Goal: Task Accomplishment & Management: Manage account settings

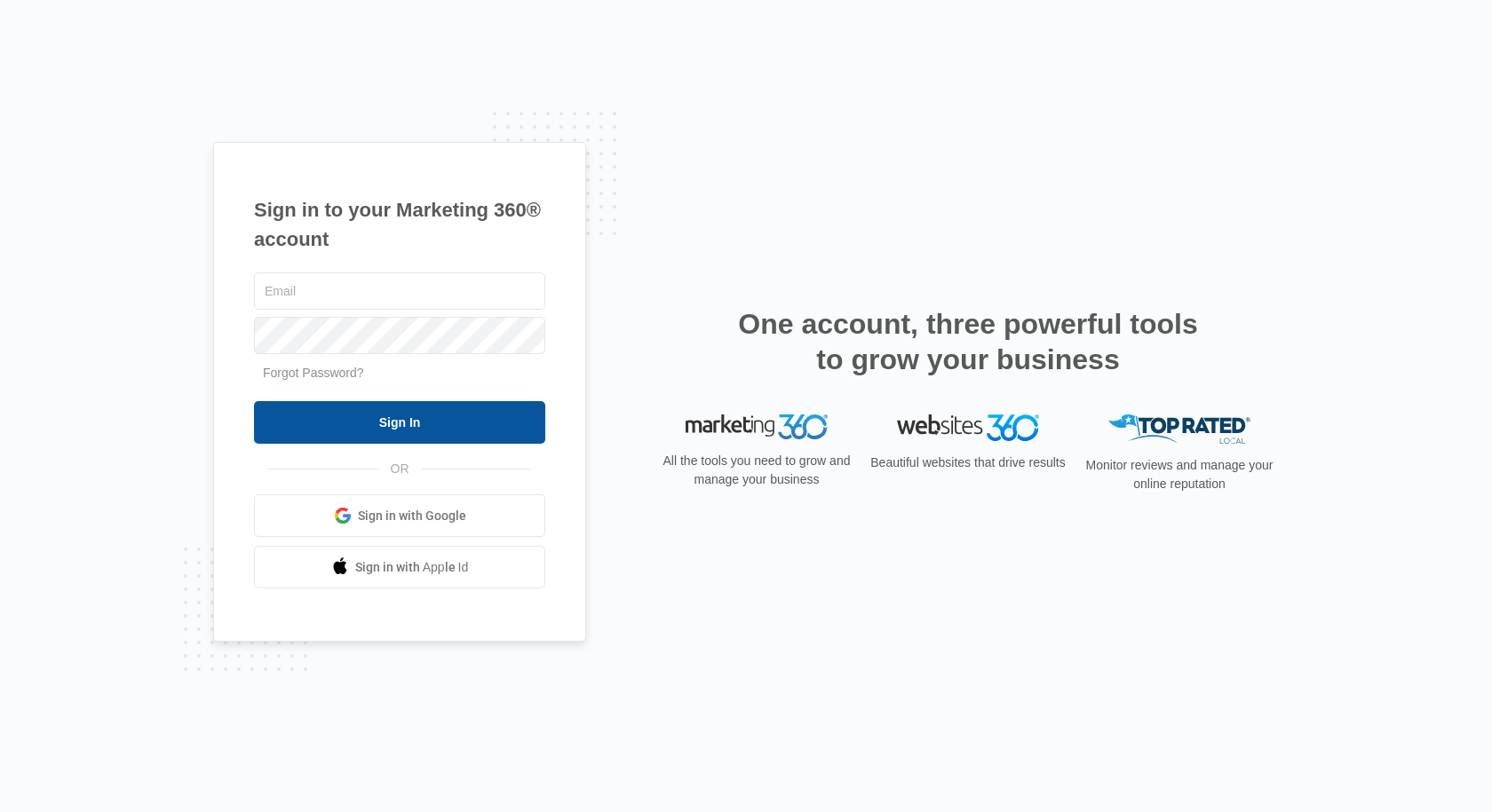
type input "[EMAIL_ADDRESS][DOMAIN_NAME]"
click at [470, 418] on input "Sign In" at bounding box center [400, 422] width 292 height 42
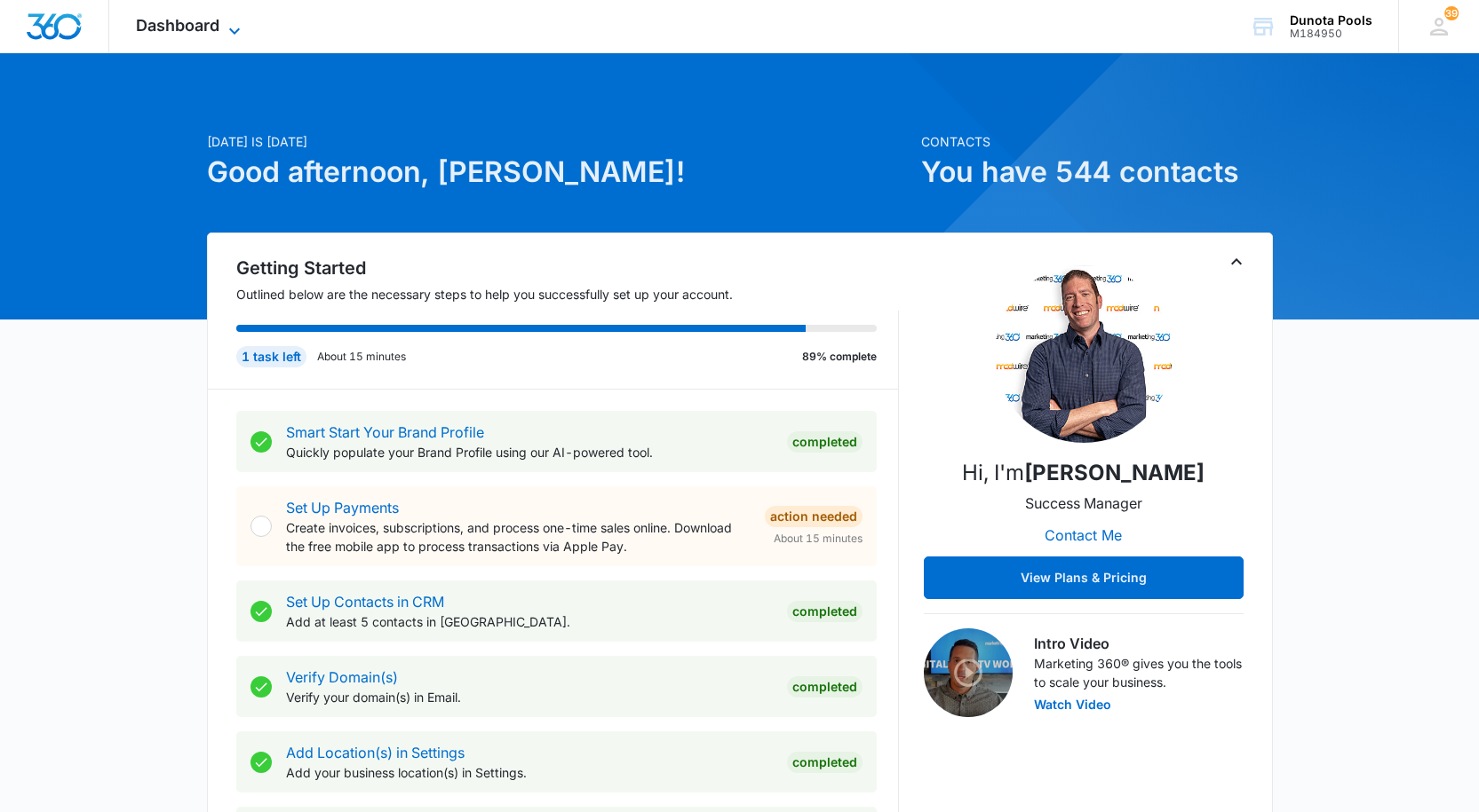
click at [227, 27] on icon at bounding box center [234, 31] width 22 height 22
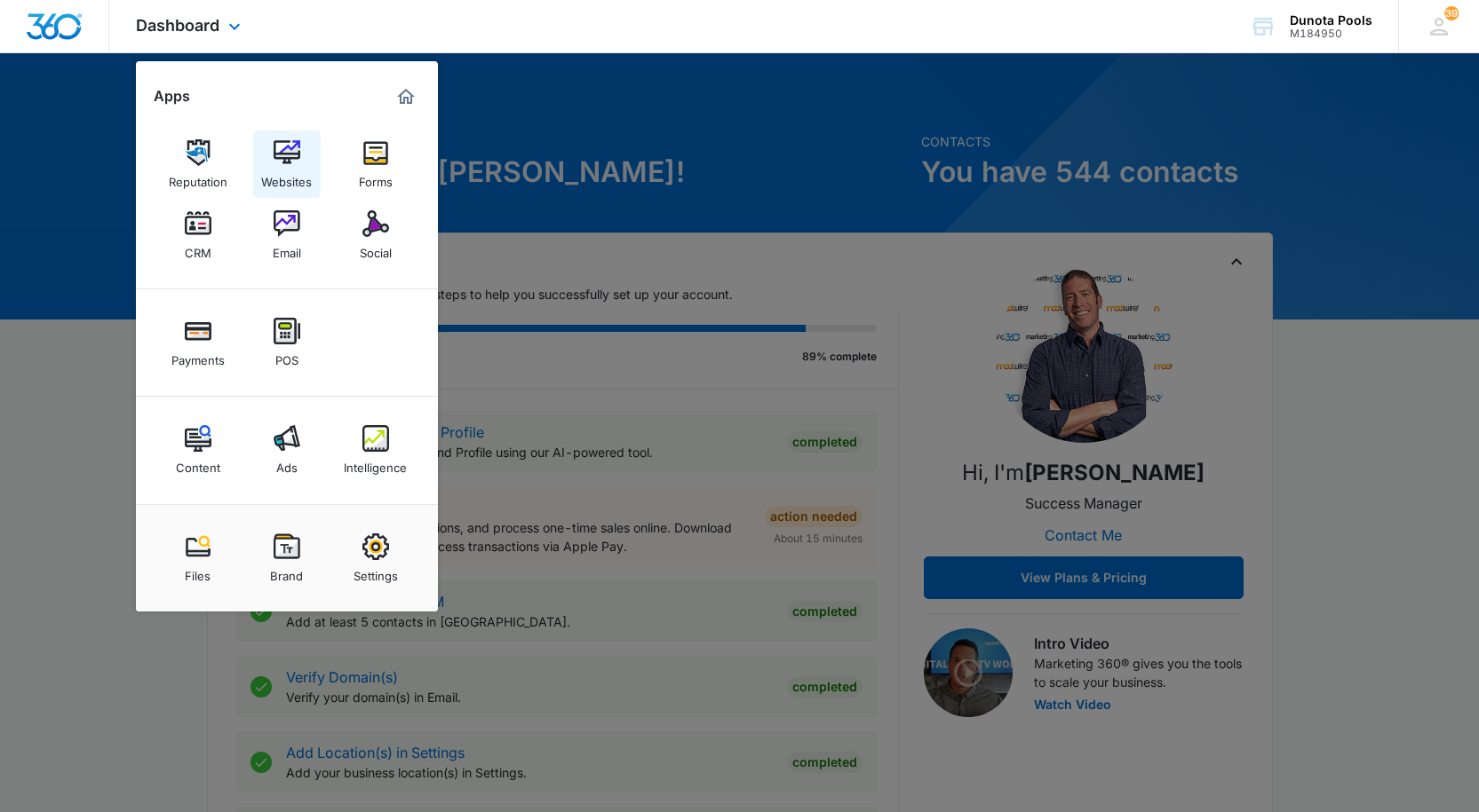
click at [296, 150] on img at bounding box center [287, 153] width 27 height 27
